Goal: Task Accomplishment & Management: Use online tool/utility

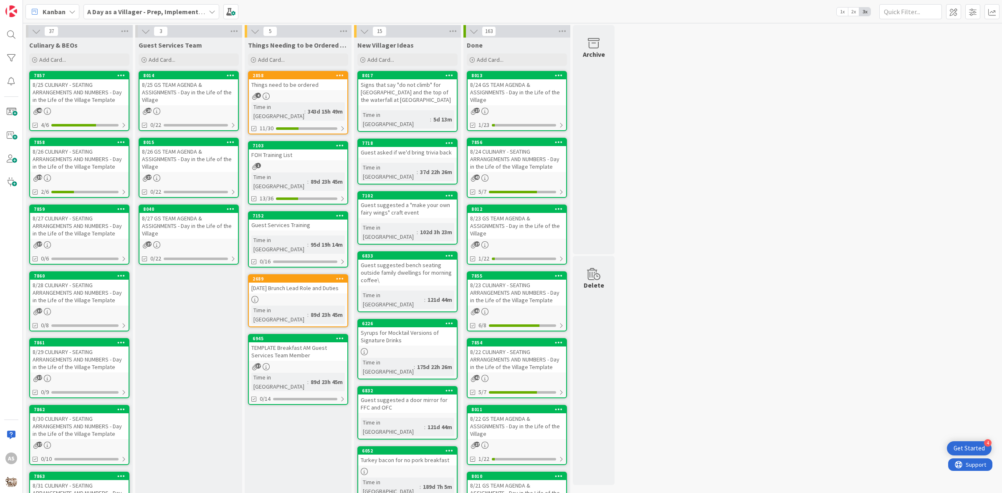
click at [59, 80] on div "8/25 CULINARY - SEATING ARRANGEMENTS AND NUMBERS - Day in the Life of the Villa…" at bounding box center [79, 92] width 99 height 26
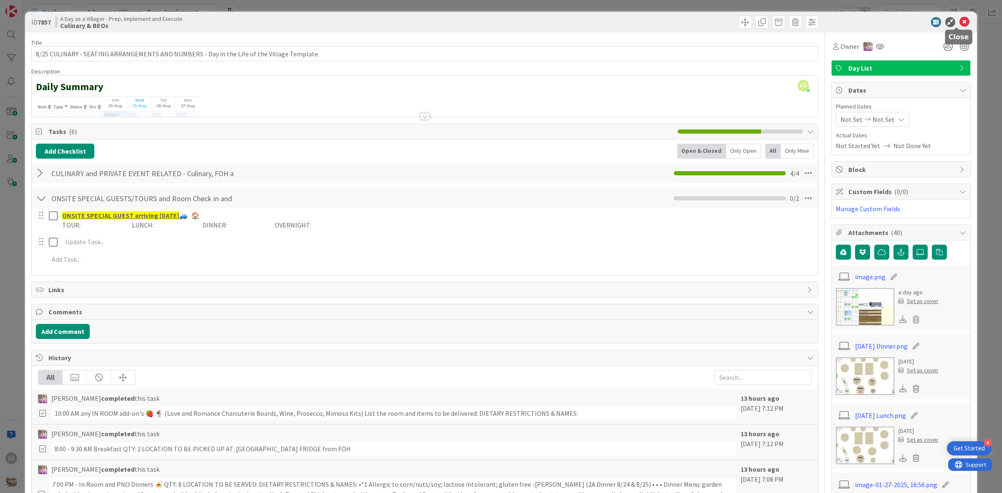
click at [959, 20] on icon at bounding box center [964, 22] width 10 height 10
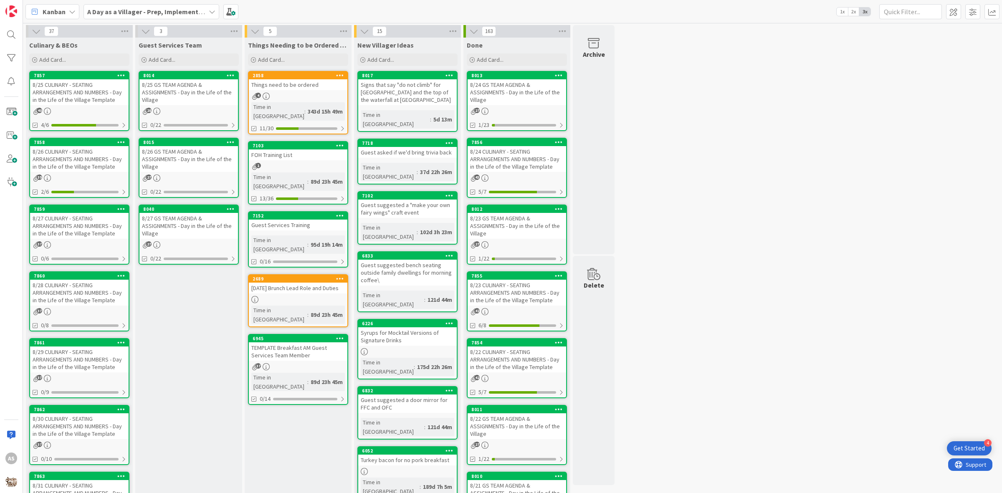
click at [201, 94] on div "8/25 GS TEAM AGENDA & ASSIGNMENTS - Day in the Life of the Village" at bounding box center [188, 92] width 99 height 26
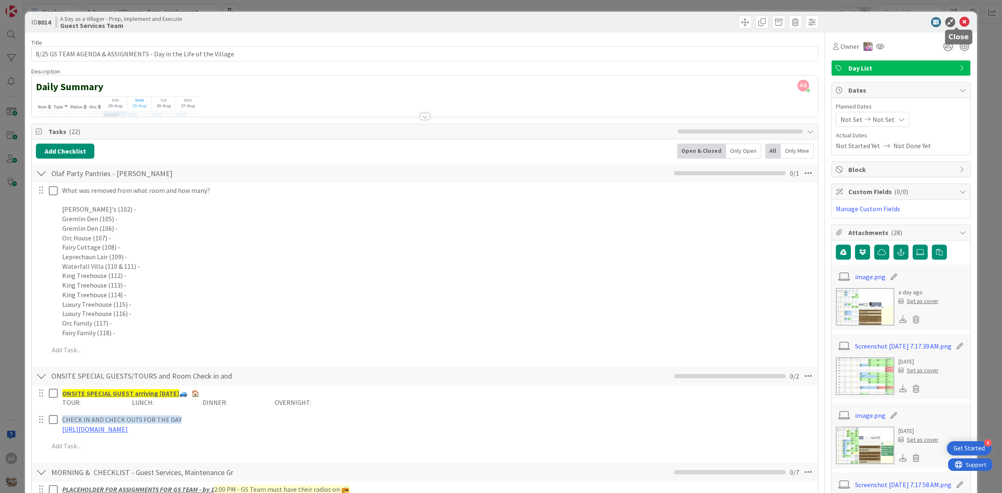
click at [959, 25] on icon at bounding box center [964, 22] width 10 height 10
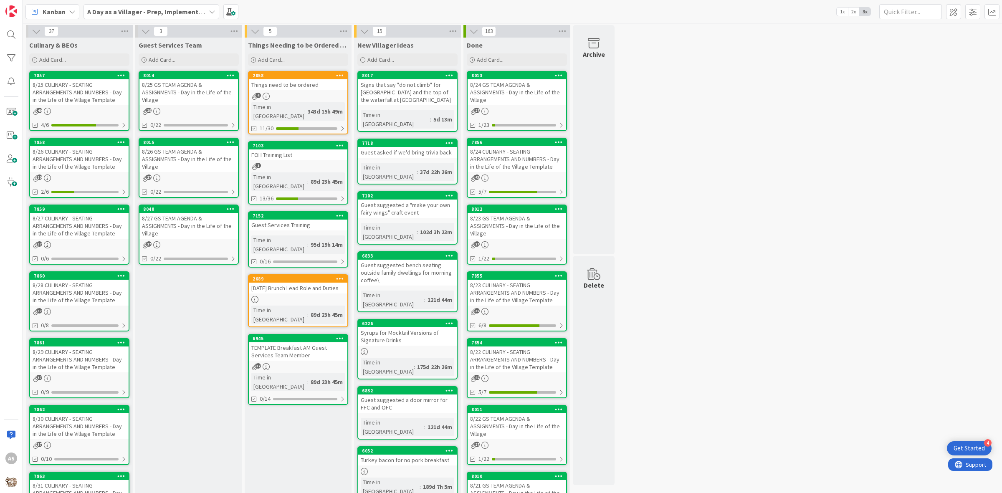
click at [176, 100] on div "8/25 GS TEAM AGENDA & ASSIGNMENTS - Day in the Life of the Village" at bounding box center [188, 92] width 99 height 26
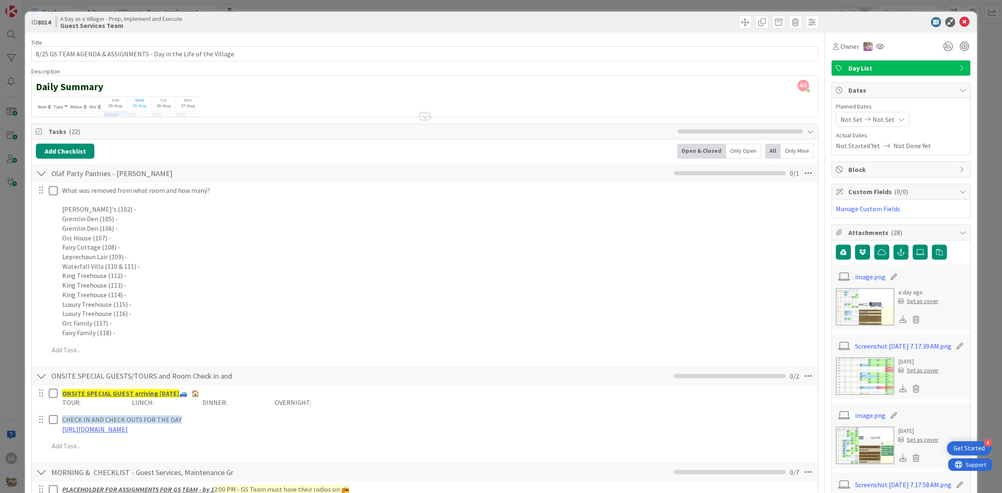
click at [960, 27] on div "ID 8014 A Day as a Villager - Prep, Implement and Execute Guest Services Team" at bounding box center [501, 22] width 952 height 21
click at [959, 24] on icon at bounding box center [964, 22] width 10 height 10
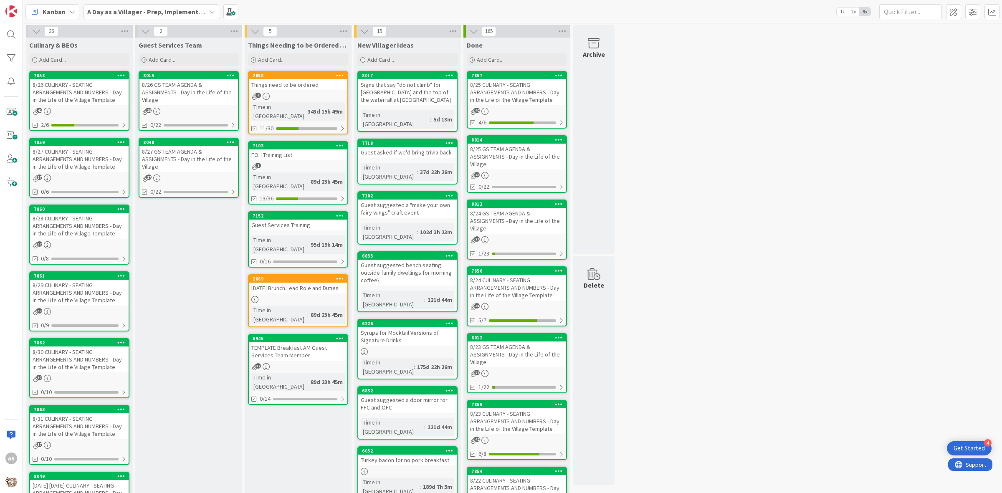
click at [87, 88] on div "8/26 CULINARY - SEATING ARRANGEMENTS AND NUMBERS - Day in the Life of the Villa…" at bounding box center [79, 92] width 99 height 26
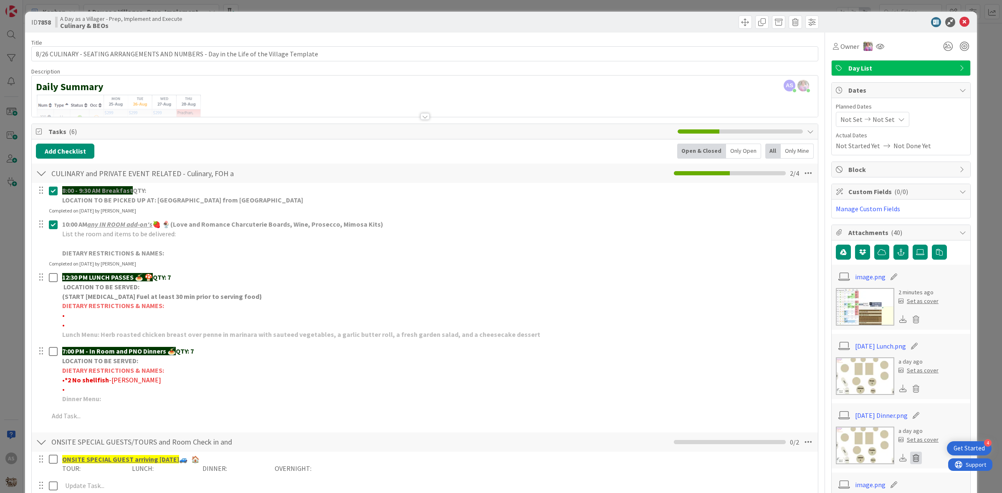
click at [910, 456] on icon at bounding box center [916, 458] width 12 height 13
click at [826, 441] on button "Delete" at bounding box center [837, 439] width 31 height 15
click at [916, 251] on icon at bounding box center [920, 252] width 8 height 7
click at [912, 245] on input "file" at bounding box center [912, 245] width 0 height 0
click at [959, 21] on icon at bounding box center [964, 22] width 10 height 10
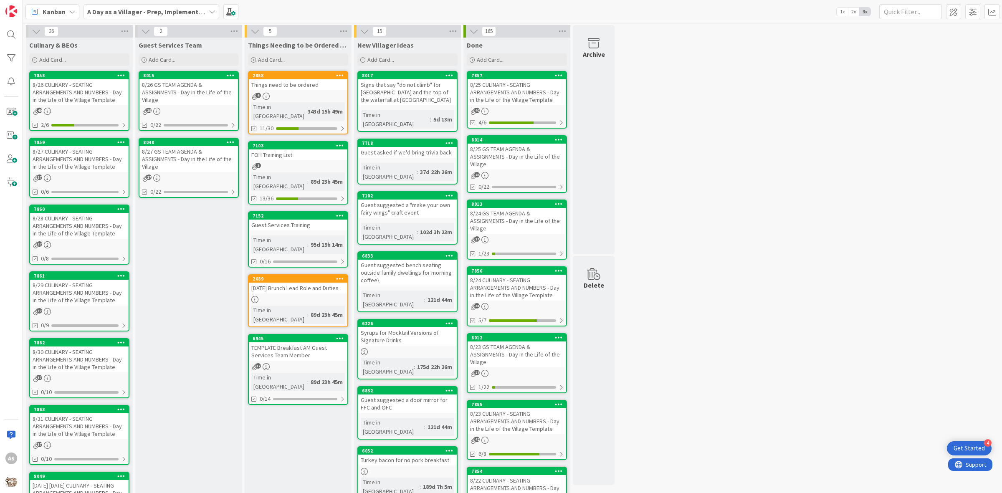
click at [81, 161] on div "8/27 CULINARY - SEATING ARRANGEMENTS AND NUMBERS - Day in the Life of the Villa…" at bounding box center [79, 159] width 99 height 26
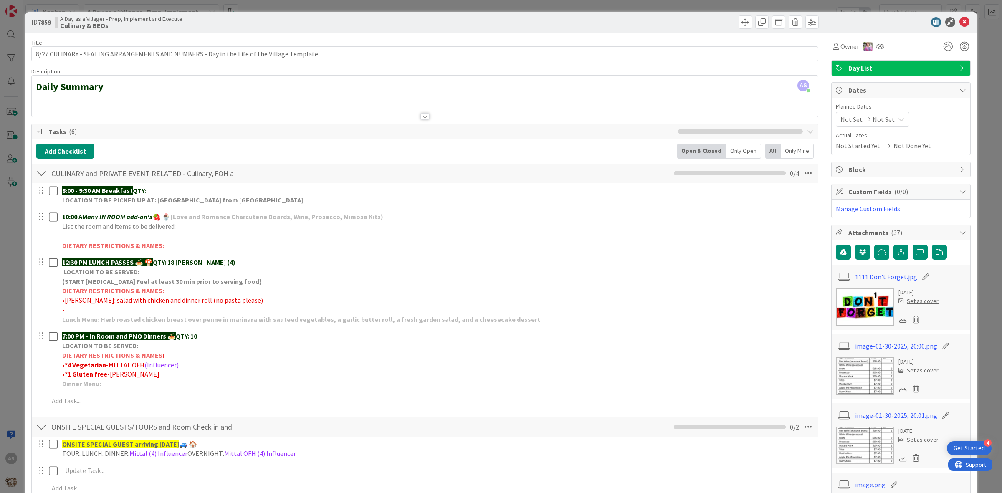
scroll to position [52, 0]
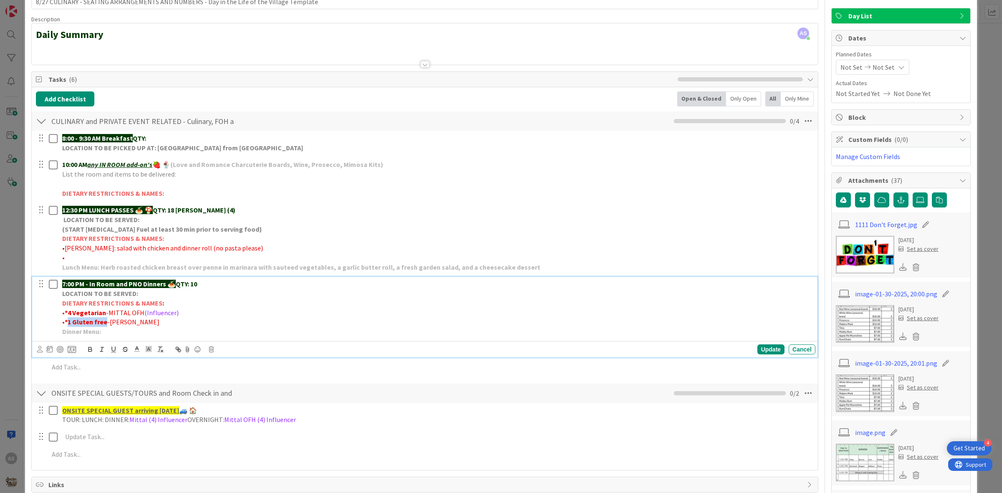
drag, startPoint x: 68, startPoint y: 323, endPoint x: 103, endPoint y: 323, distance: 35.1
click at [103, 323] on strong "*1 Gluten free" at bounding box center [86, 322] width 43 height 8
copy strong "1 Gluten free"
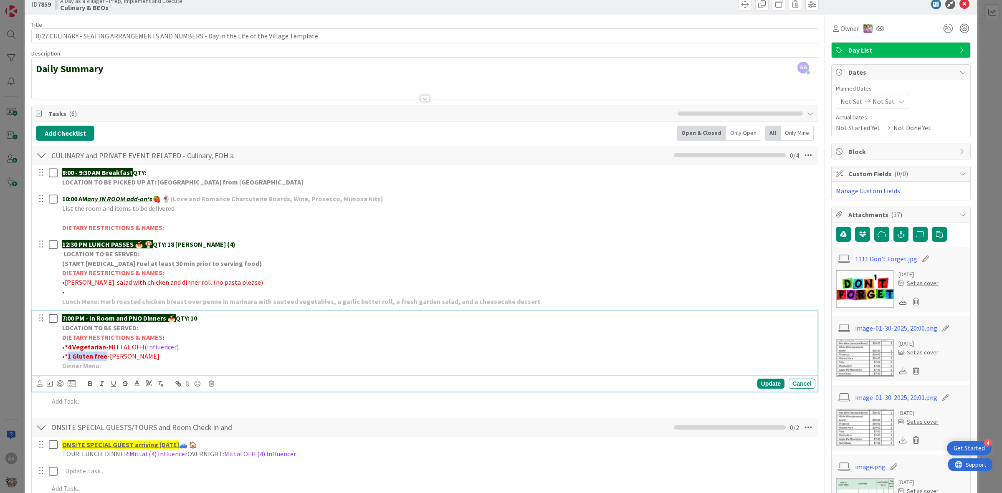
scroll to position [0, 0]
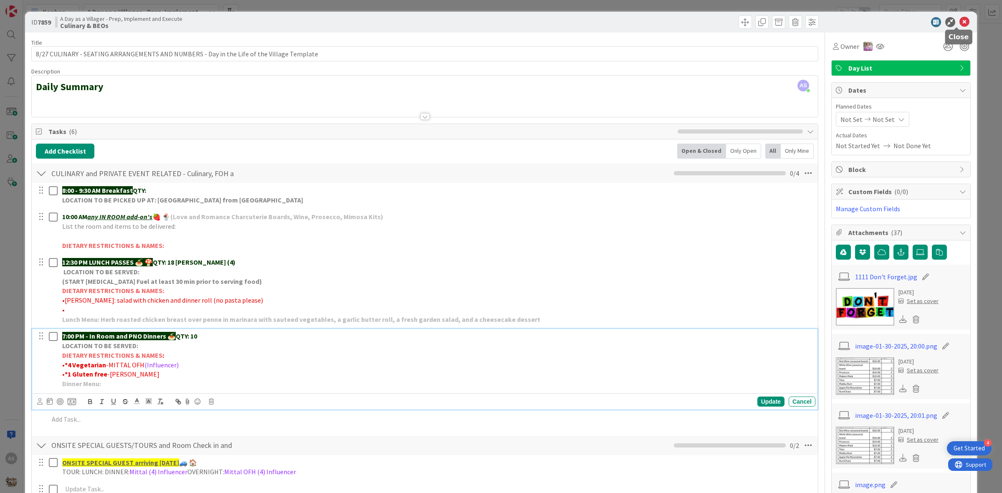
click at [959, 22] on icon at bounding box center [964, 22] width 10 height 10
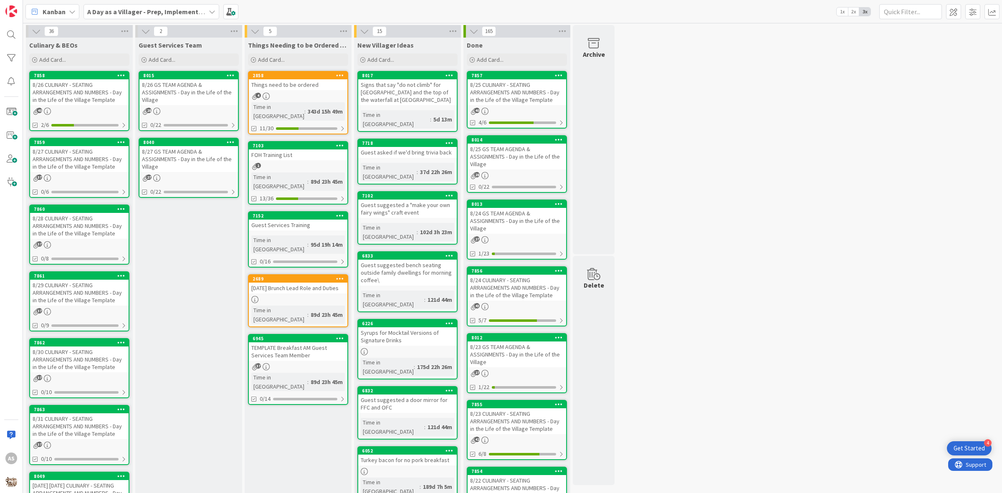
click at [53, 97] on div "8/26 CULINARY - SEATING ARRANGEMENTS AND NUMBERS - Day in the Life of the Villa…" at bounding box center [79, 92] width 99 height 26
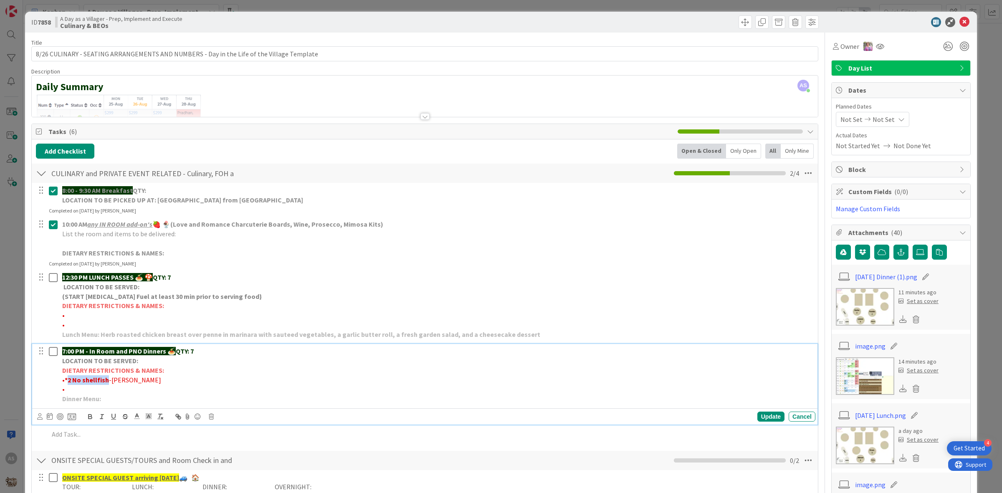
drag, startPoint x: 107, startPoint y: 383, endPoint x: 81, endPoint y: 376, distance: 26.3
click at [68, 381] on p "• *2 No shellfish -[PERSON_NAME]" at bounding box center [437, 380] width 750 height 10
copy strong "2 No shellfish"
click at [910, 322] on icon at bounding box center [916, 319] width 12 height 13
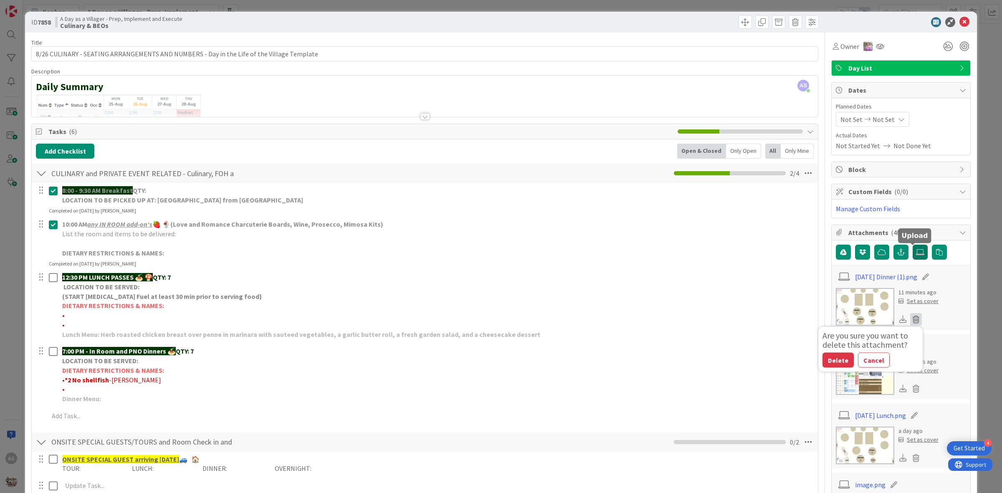
click at [916, 256] on label at bounding box center [919, 252] width 15 height 15
click at [916, 255] on icon at bounding box center [920, 252] width 8 height 7
click at [912, 245] on input "file" at bounding box center [912, 245] width 0 height 0
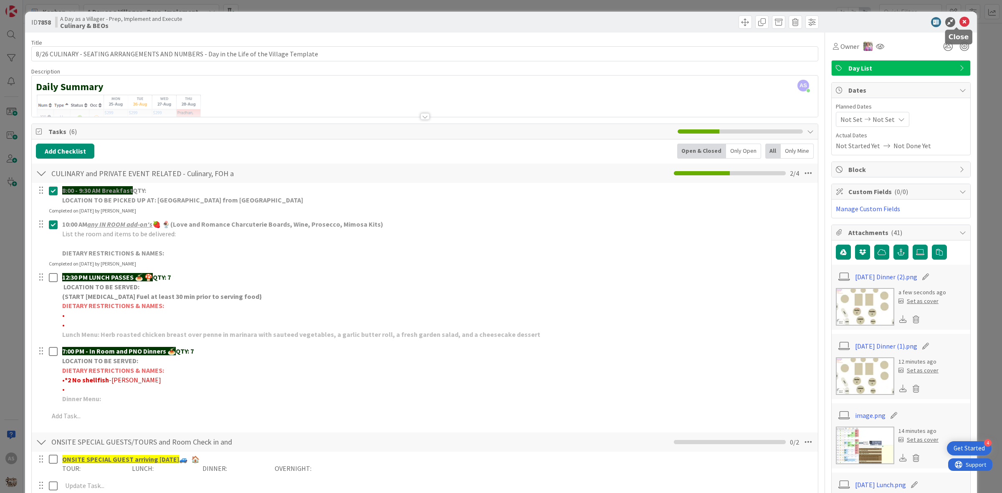
click at [962, 23] on div at bounding box center [897, 22] width 148 height 10
click at [959, 21] on icon at bounding box center [964, 22] width 10 height 10
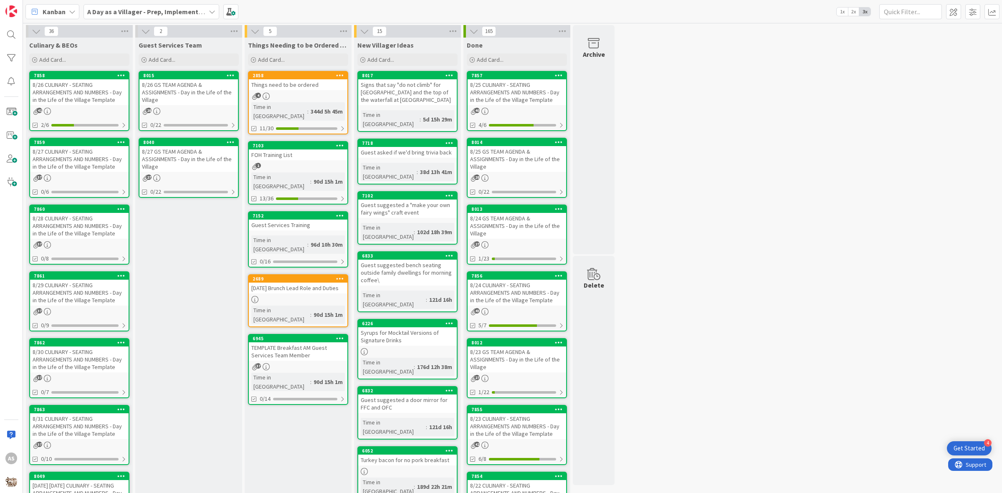
click at [90, 230] on div "8/28 CULINARY - SEATING ARRANGEMENTS AND NUMBERS - Day in the Life of the Villa…" at bounding box center [79, 226] width 99 height 26
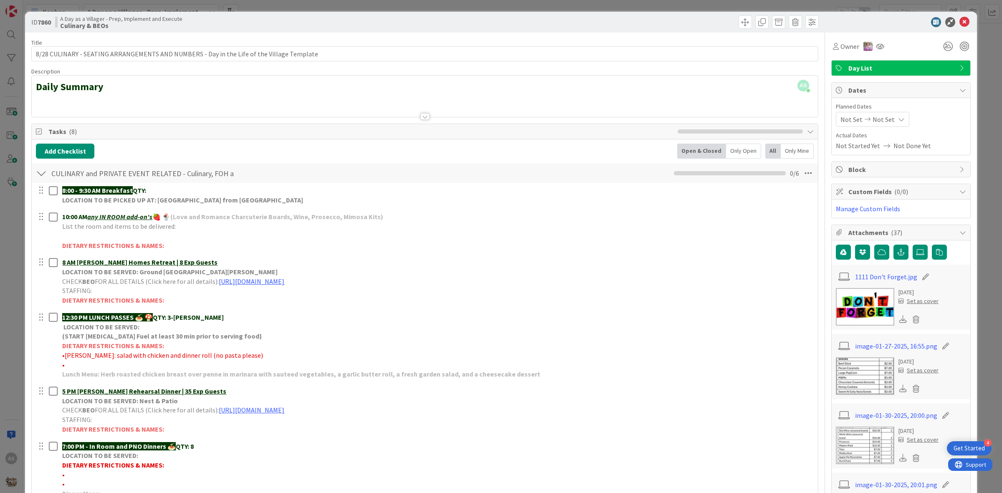
scroll to position [52, 0]
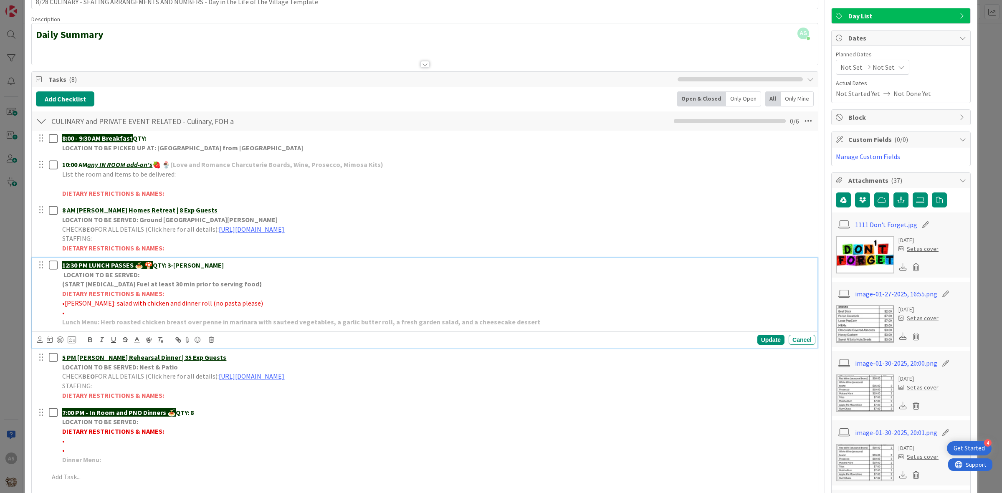
click at [66, 303] on span "•[PERSON_NAME]: salad with chicken and dinner roll (no pasta please)" at bounding box center [162, 303] width 201 height 8
drag, startPoint x: 236, startPoint y: 305, endPoint x: 65, endPoint y: 307, distance: 171.6
click at [65, 307] on p "•[PERSON_NAME]: salad with chicken and dinner roll (no pasta please)" at bounding box center [437, 303] width 750 height 10
copy span "[PERSON_NAME]: salad with chicken and dinner roll (no pasta please)"
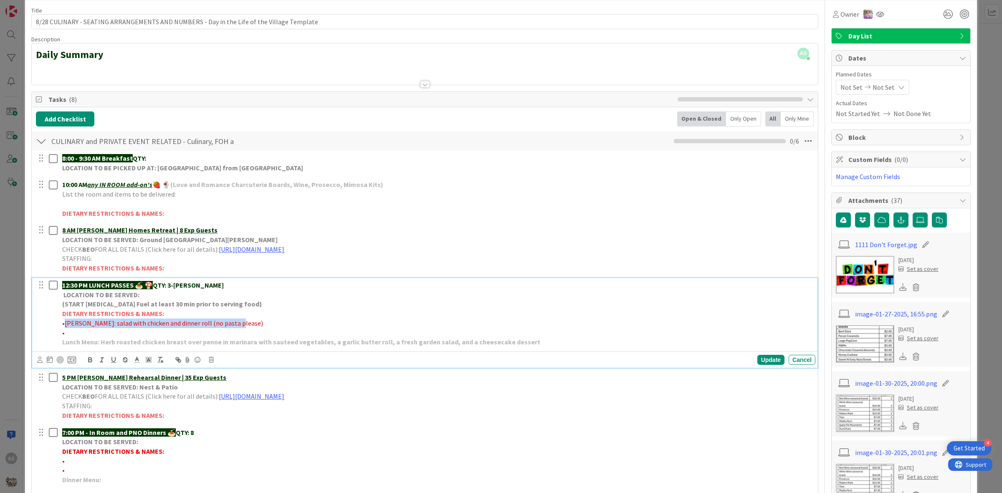
scroll to position [0, 0]
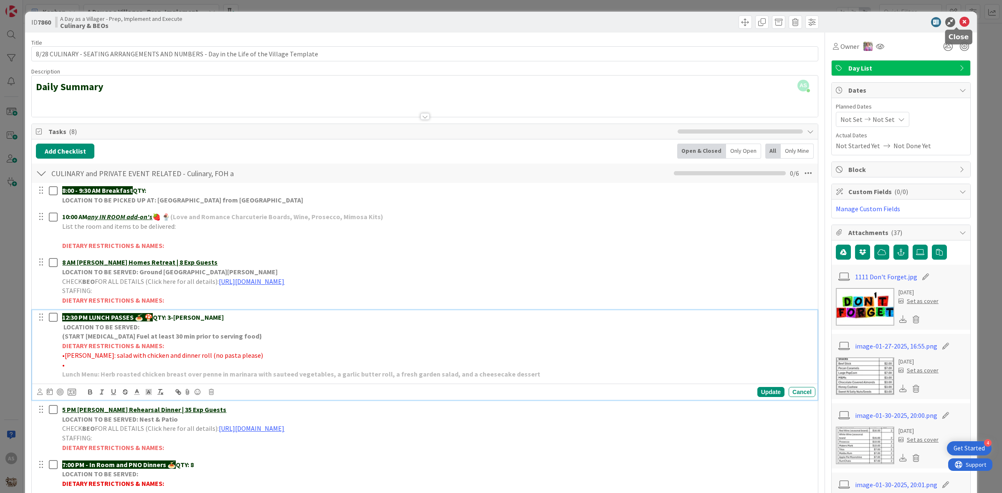
click at [959, 21] on icon at bounding box center [964, 22] width 10 height 10
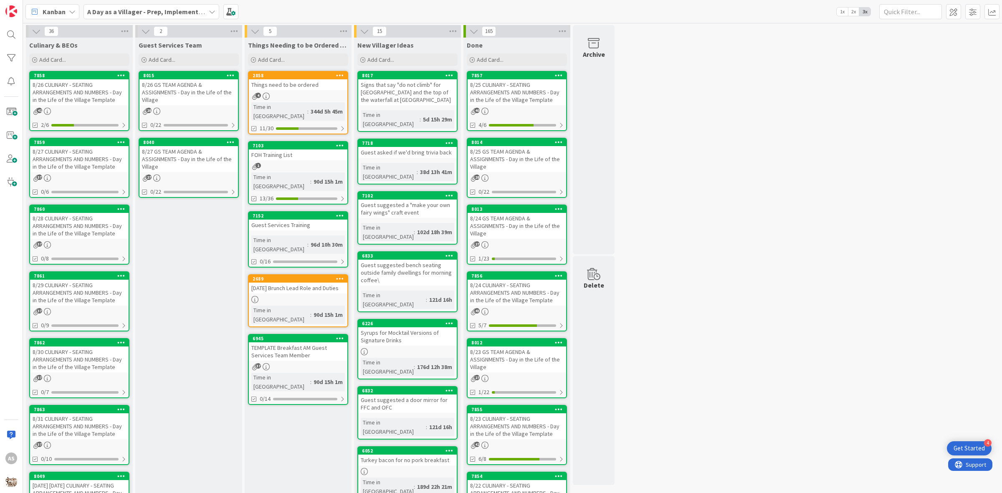
click at [35, 168] on div "8/27 CULINARY - SEATING ARRANGEMENTS AND NUMBERS - Day in the Life of the Villa…" at bounding box center [79, 159] width 99 height 26
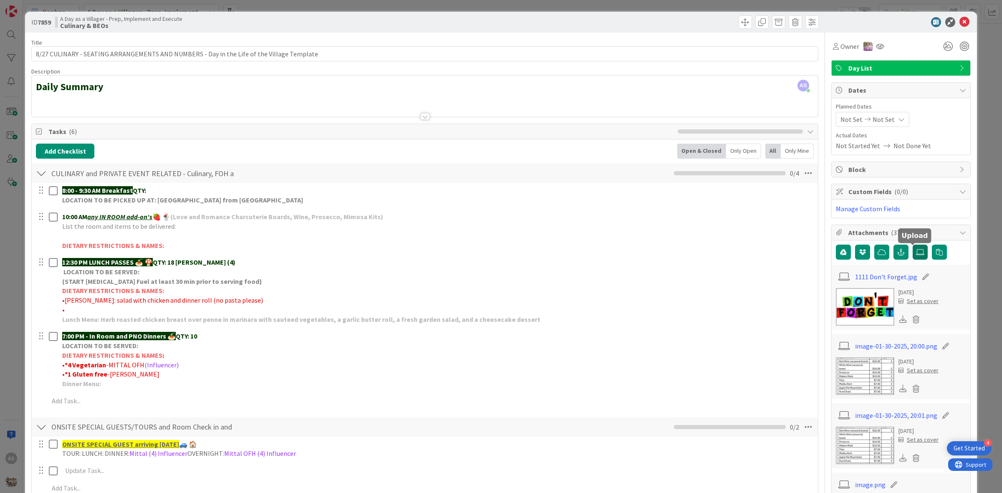
click at [914, 259] on label at bounding box center [919, 252] width 15 height 15
click at [912, 245] on input "file" at bounding box center [912, 245] width 0 height 0
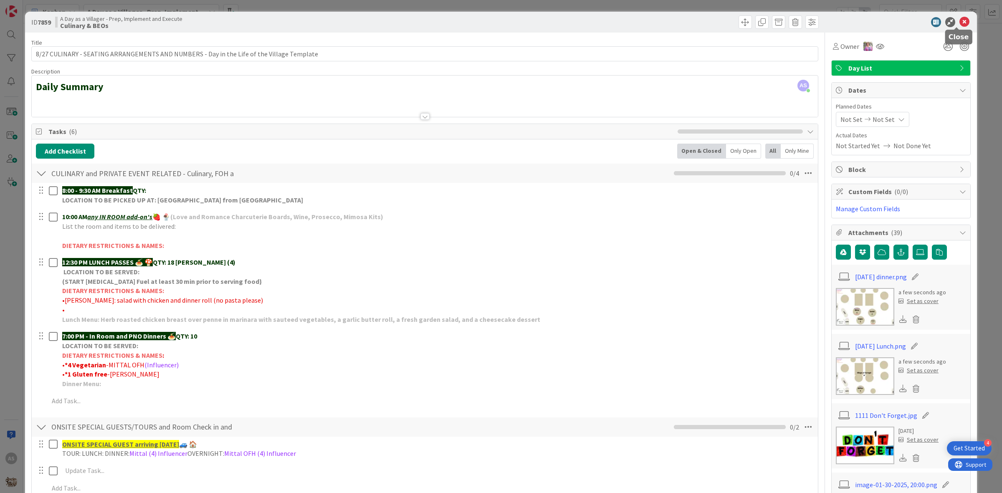
click at [959, 24] on icon at bounding box center [964, 22] width 10 height 10
